Goal: Information Seeking & Learning: Check status

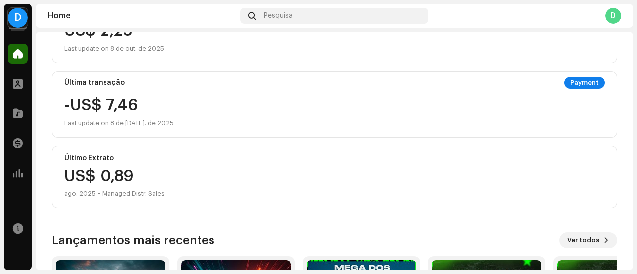
scroll to position [143, 0]
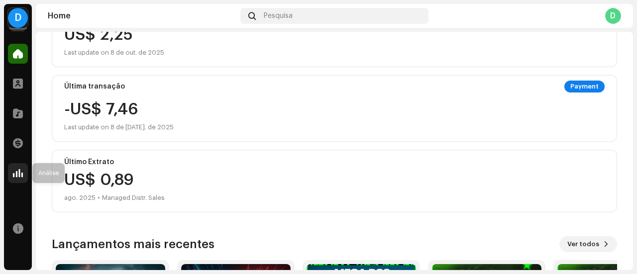
click at [21, 172] on span at bounding box center [18, 173] width 10 height 8
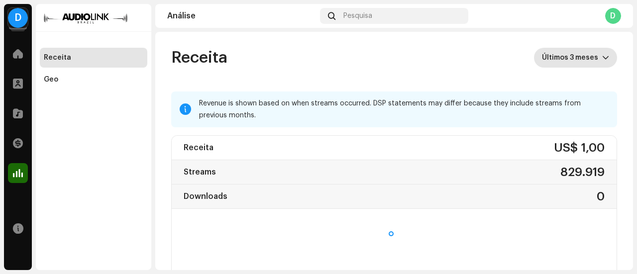
click at [585, 56] on span "Últimos 3 meses" at bounding box center [572, 58] width 60 height 20
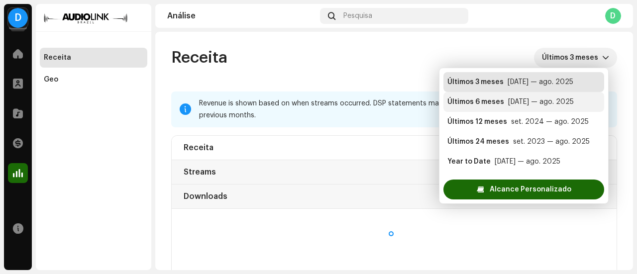
click at [529, 104] on div "[DATE] — ago. 2025" at bounding box center [541, 102] width 66 height 10
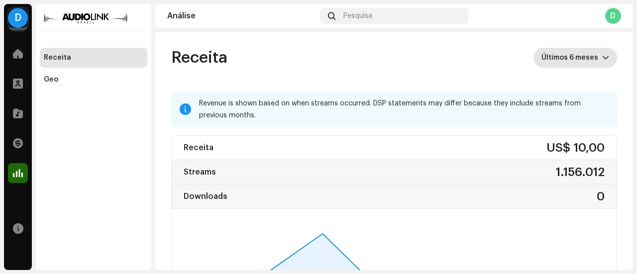
click at [571, 60] on span "Últimos 6 meses" at bounding box center [571, 58] width 61 height 20
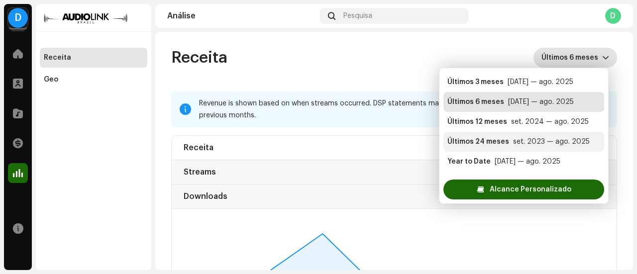
click at [546, 146] on div "set. 2023 — ago. 2025" at bounding box center [551, 142] width 77 height 10
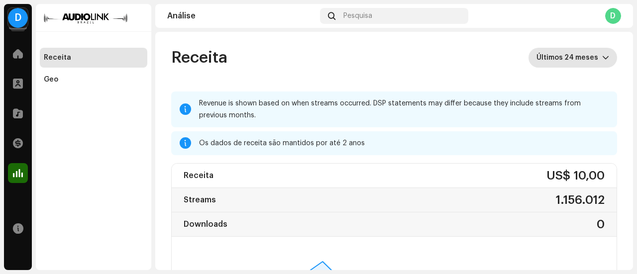
click at [581, 63] on span "Últimos 24 meses" at bounding box center [569, 58] width 66 height 20
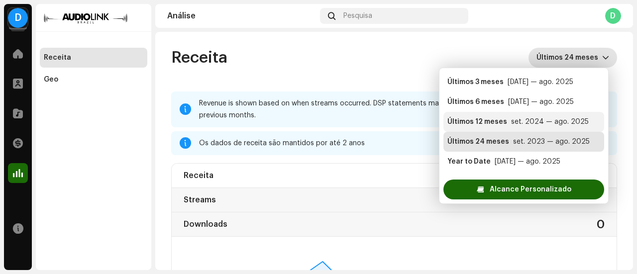
click at [550, 125] on div "set. 2024 — ago. 2025" at bounding box center [550, 122] width 78 height 10
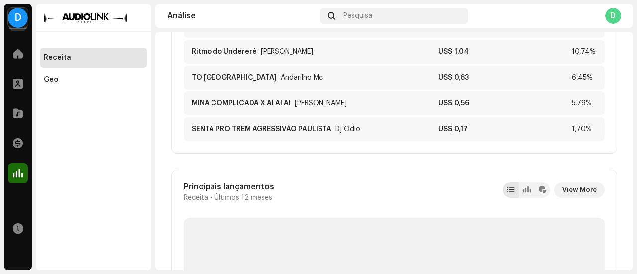
scroll to position [398, 0]
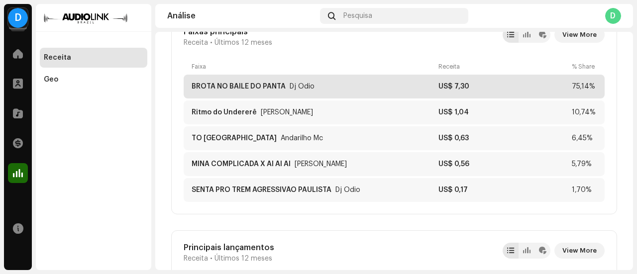
click at [530, 87] on div "US$ 7,30" at bounding box center [502, 87] width 129 height 8
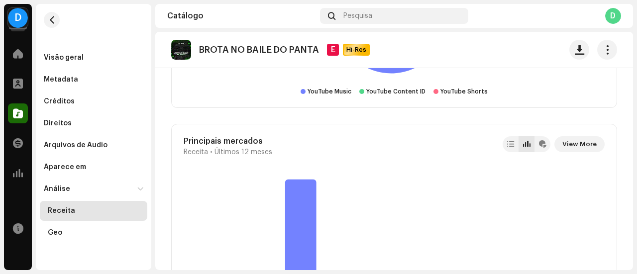
scroll to position [933, 0]
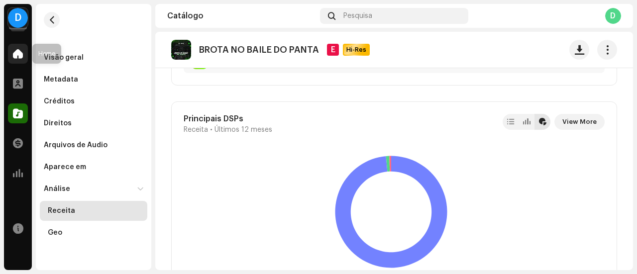
click at [24, 61] on div at bounding box center [18, 54] width 20 height 20
